Goal: Check status: Check status

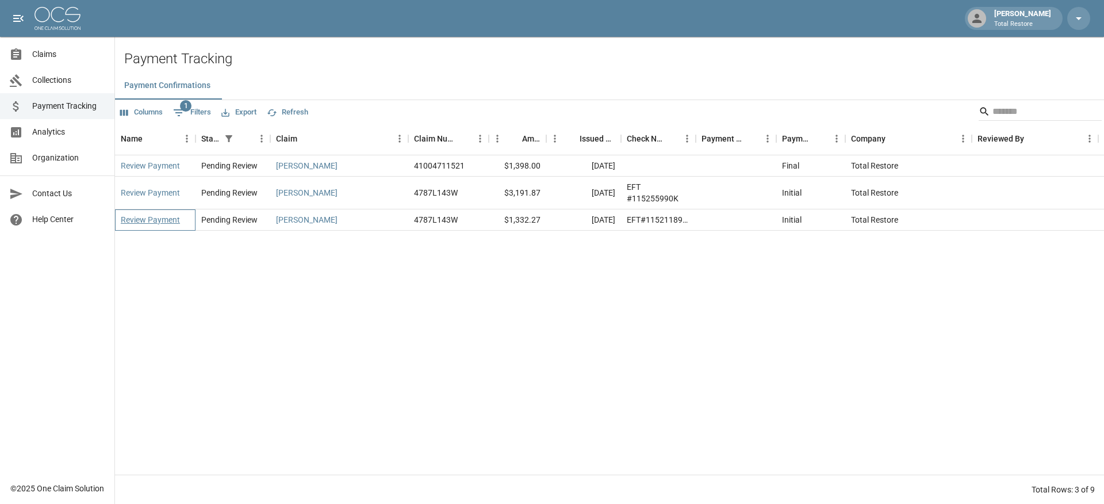
click at [143, 221] on link "Review Payment" at bounding box center [150, 219] width 59 height 11
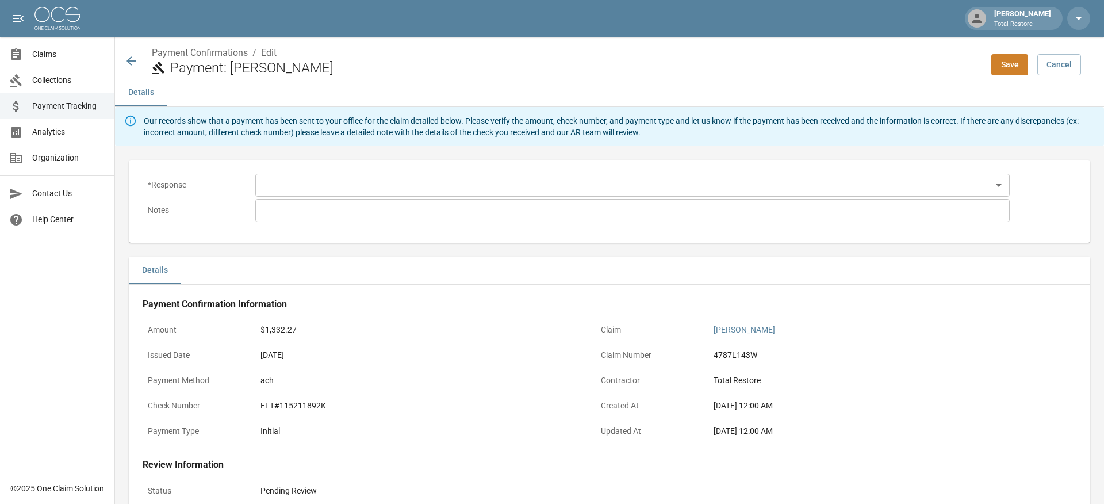
click at [335, 183] on body "Sam Jones Total Restore Claims Collections Payment Tracking Analytics Organizat…" at bounding box center [552, 337] width 1104 height 675
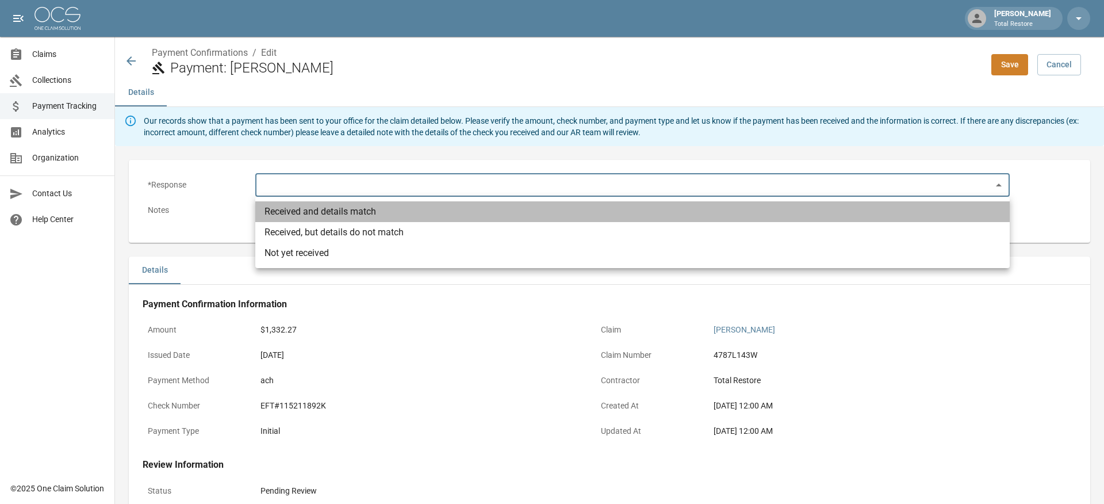
click at [341, 208] on li "Received and details match" at bounding box center [632, 211] width 754 height 21
type input "**********"
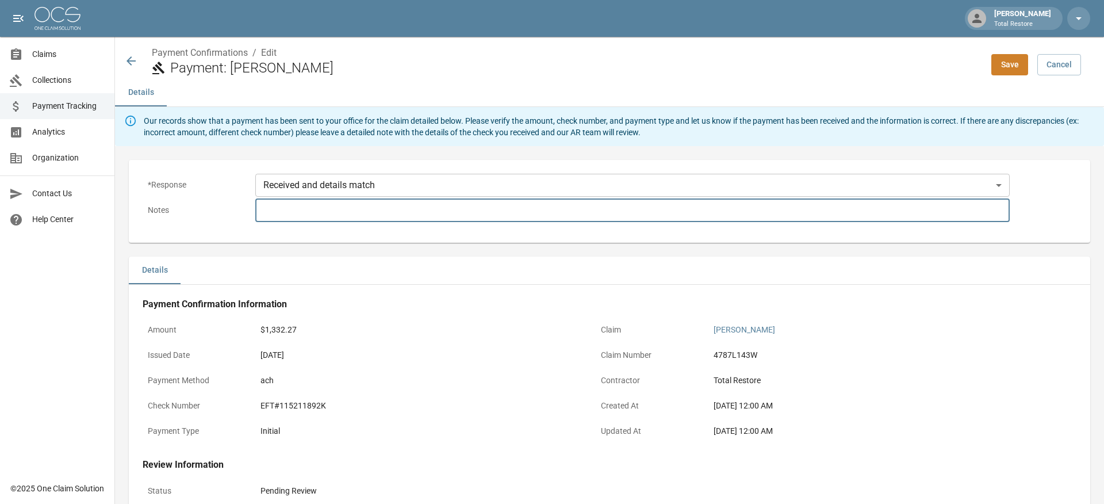
click at [341, 208] on textarea at bounding box center [632, 209] width 738 height 13
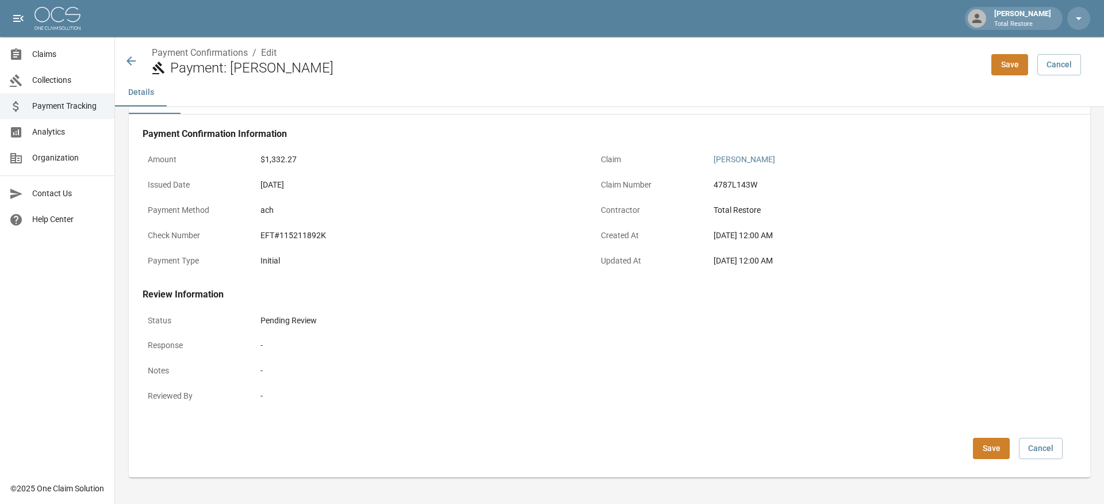
scroll to position [170, 0]
type textarea "********"
click at [986, 444] on button "Save" at bounding box center [991, 448] width 37 height 21
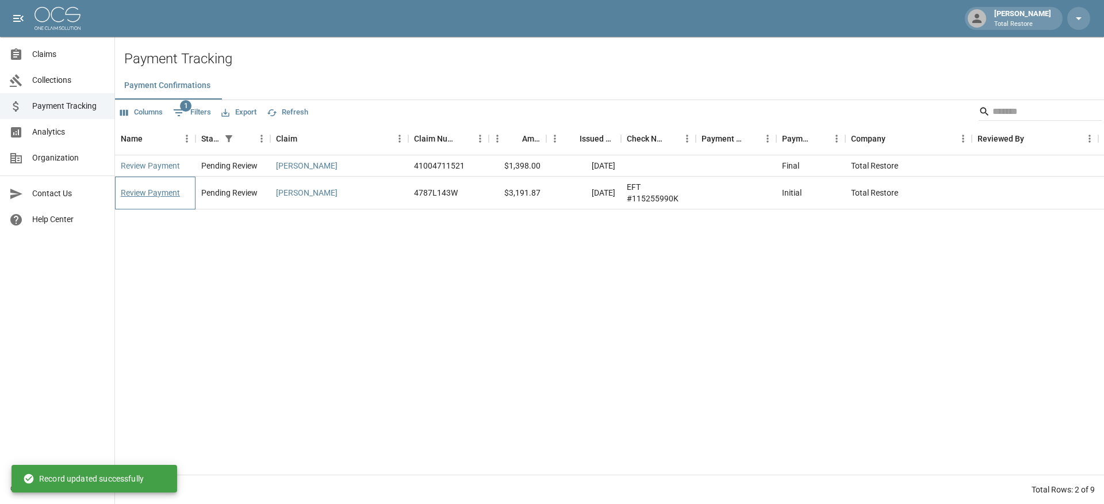
click at [143, 195] on link "Review Payment" at bounding box center [150, 192] width 59 height 11
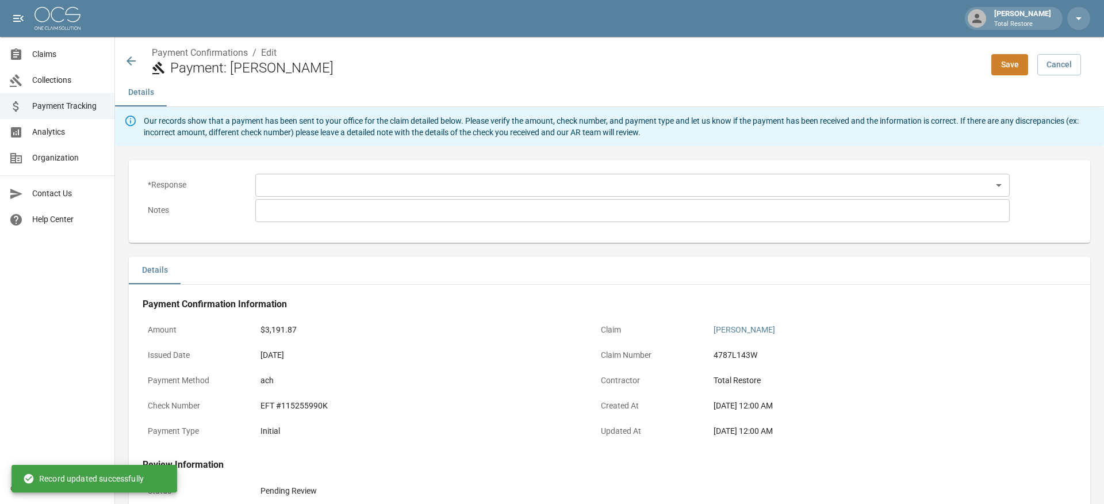
click at [280, 187] on body "Sam Jones Total Restore Claims Collections Payment Tracking Analytics Organizat…" at bounding box center [552, 337] width 1104 height 675
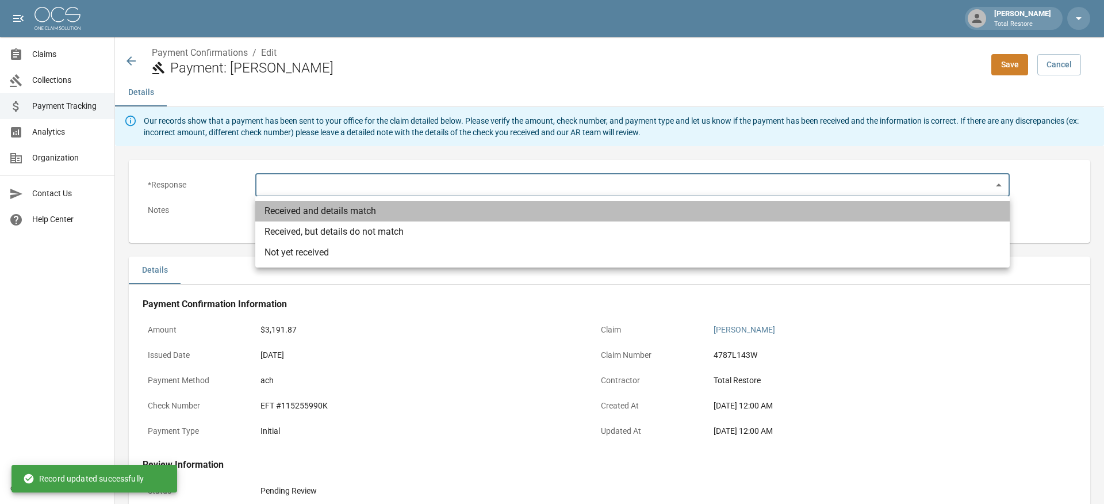
click at [294, 214] on li "Received and details match" at bounding box center [632, 211] width 754 height 21
type input "**********"
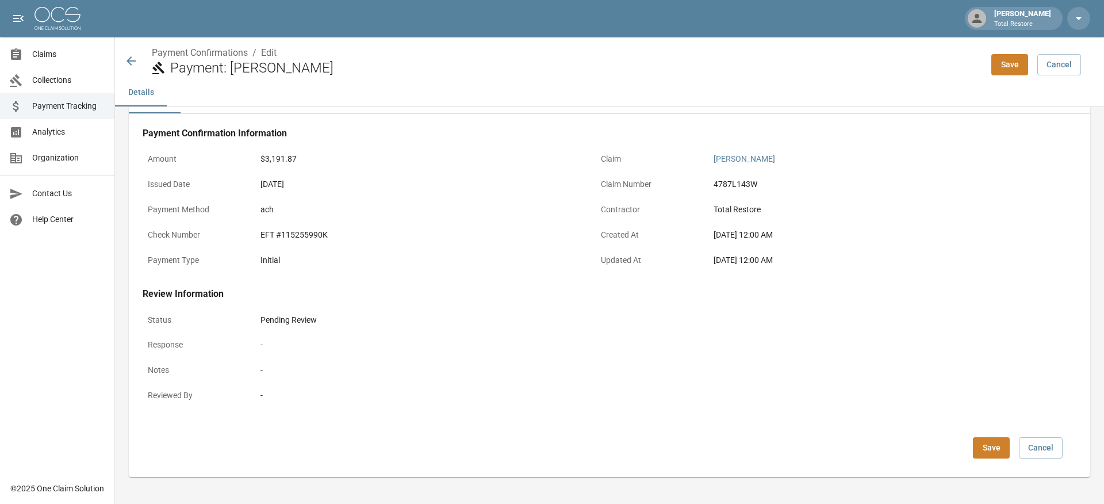
scroll to position [170, 0]
click at [986, 446] on button "Save" at bounding box center [991, 448] width 37 height 21
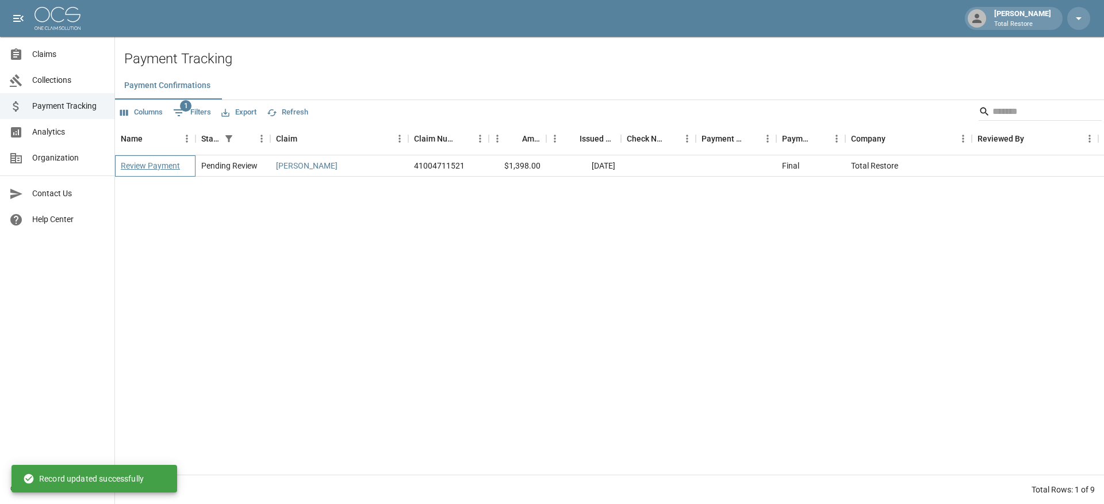
click at [149, 167] on link "Review Payment" at bounding box center [150, 165] width 59 height 11
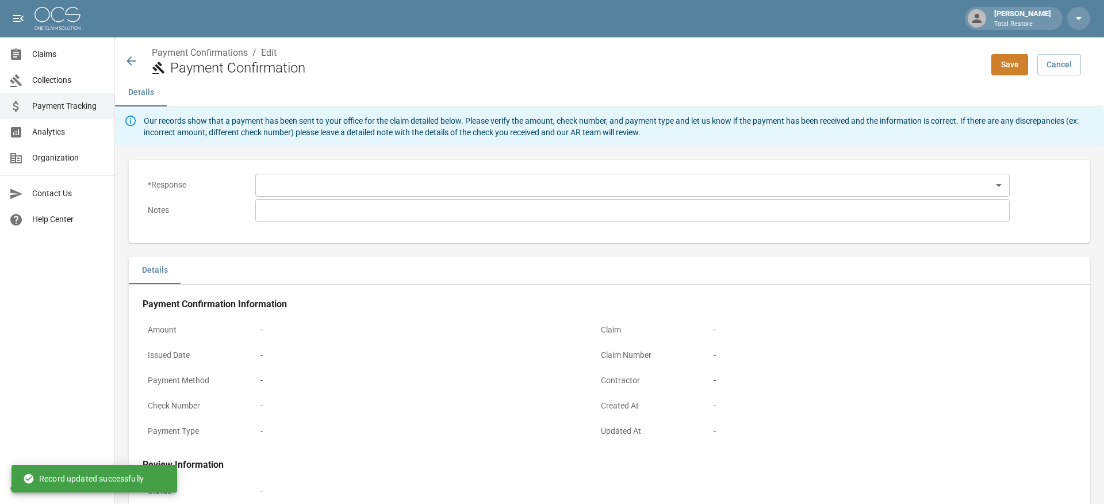
click at [324, 186] on body "Sam Jones Total Restore Claims Collections Payment Tracking Analytics Organizat…" at bounding box center [552, 337] width 1104 height 675
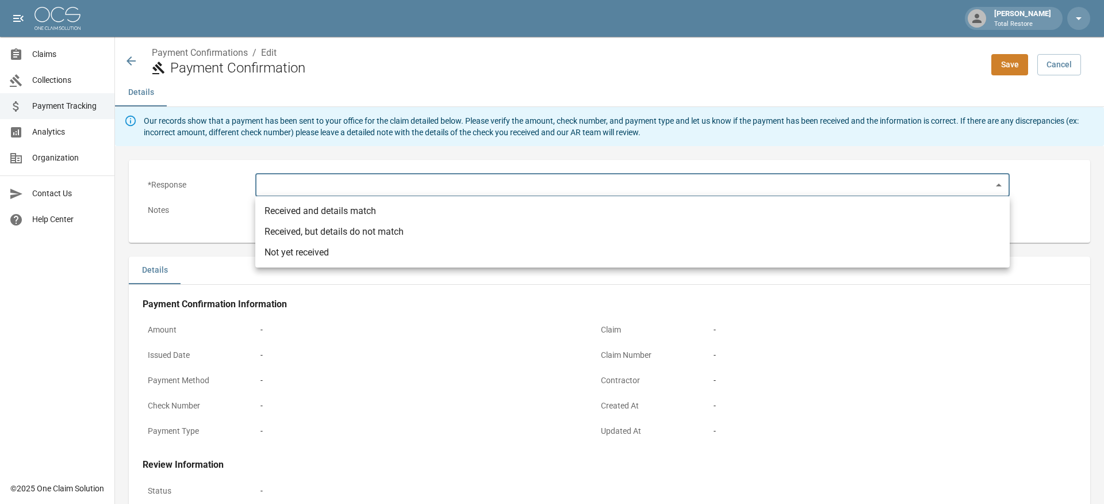
click at [298, 258] on li "Not yet received" at bounding box center [632, 252] width 754 height 21
type input "**********"
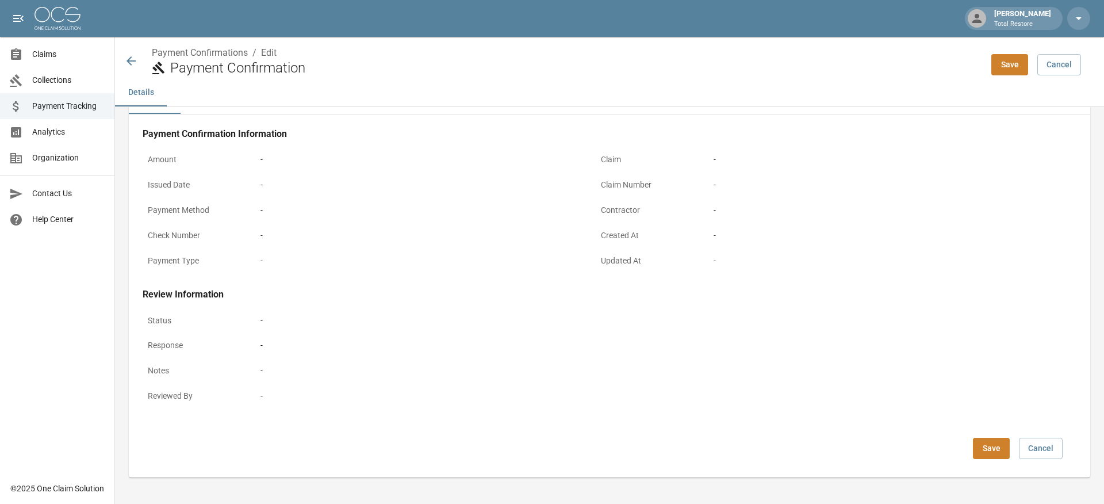
scroll to position [170, 0]
click at [982, 445] on button "Save" at bounding box center [991, 448] width 37 height 21
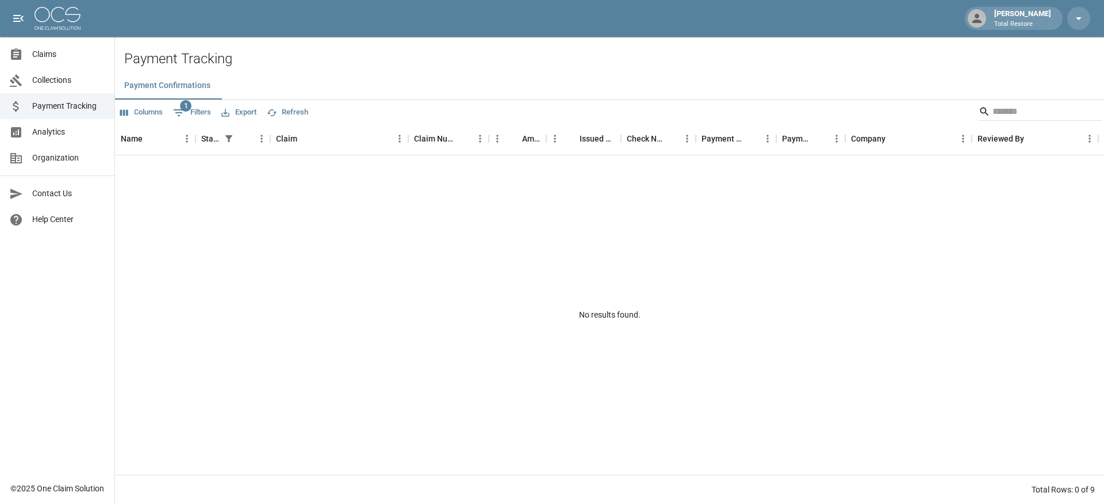
click at [80, 103] on span "Payment Tracking" at bounding box center [68, 106] width 73 height 12
click at [53, 57] on span "Claims" at bounding box center [68, 54] width 73 height 12
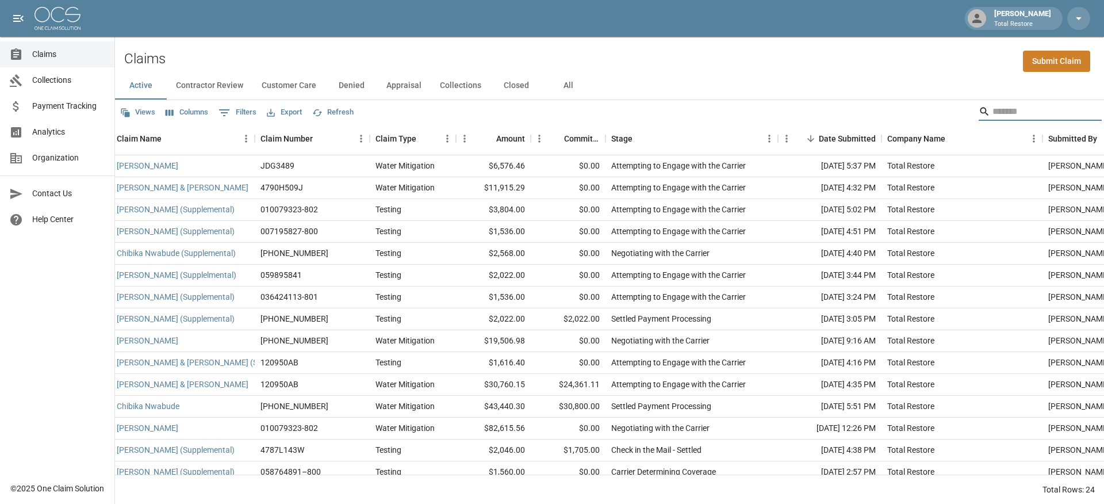
scroll to position [0, 4]
